Goal: Find specific page/section: Find specific page/section

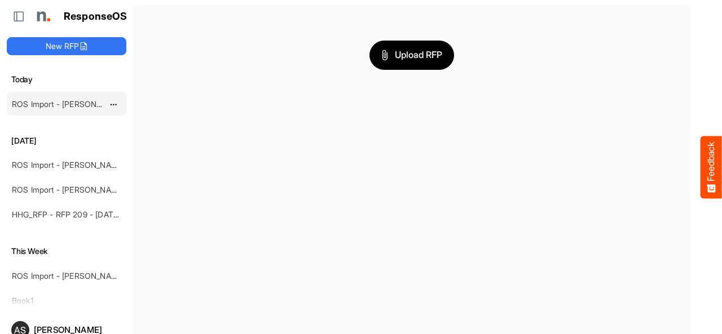
click at [86, 102] on link "ROS Import - [PERSON_NAME] - ROS 11" at bounding box center [85, 104] width 146 height 10
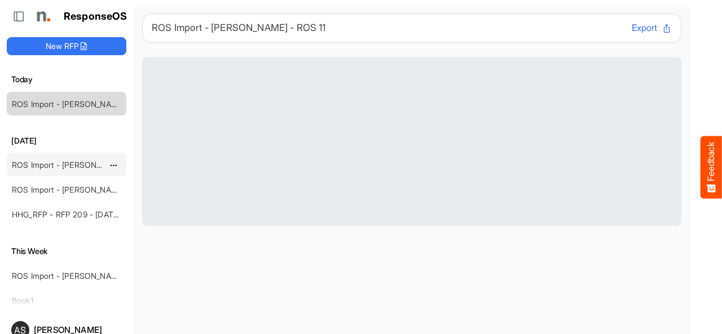
click at [89, 169] on div "ROS Import - [PERSON_NAME] - ROS 11" at bounding box center [57, 164] width 100 height 23
click at [86, 166] on link "ROS Import - [PERSON_NAME] - ROS 11" at bounding box center [85, 165] width 146 height 10
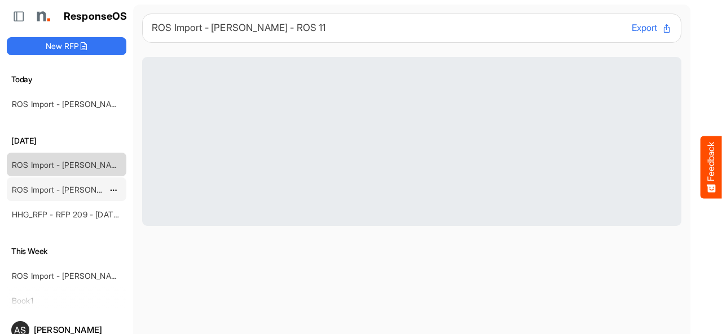
click at [75, 187] on link "ROS Import - [PERSON_NAME] - ROS 11" at bounding box center [85, 190] width 146 height 10
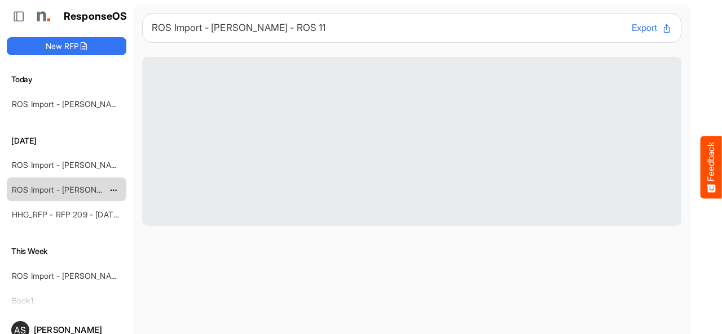
click at [75, 187] on link "ROS Import - [PERSON_NAME] - ROS 11" at bounding box center [85, 190] width 146 height 10
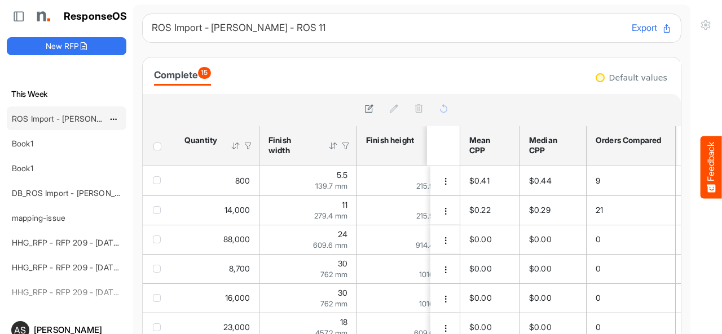
click at [32, 116] on link "ROS Import - [PERSON_NAME] - Final (short)" at bounding box center [94, 119] width 164 height 10
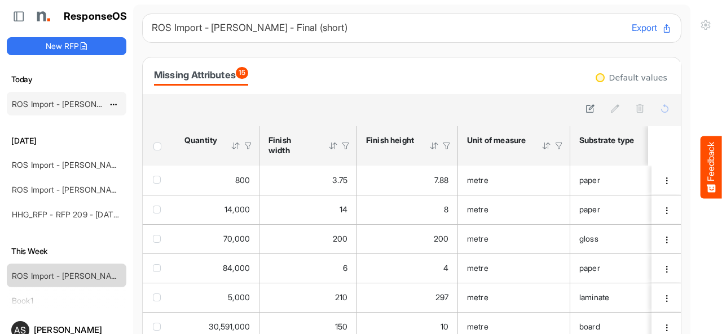
click at [83, 97] on div "ROS Import - [PERSON_NAME] - ROS 11" at bounding box center [57, 104] width 100 height 23
click at [82, 105] on link "ROS Import - [PERSON_NAME] - ROS 11" at bounding box center [85, 104] width 146 height 10
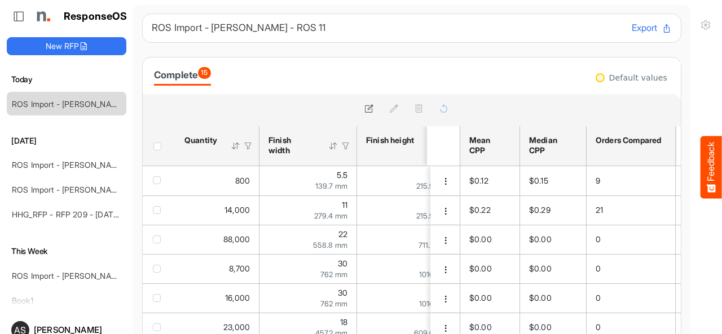
click at [632, 31] on button "Export" at bounding box center [652, 28] width 40 height 15
